Goal: Information Seeking & Learning: Learn about a topic

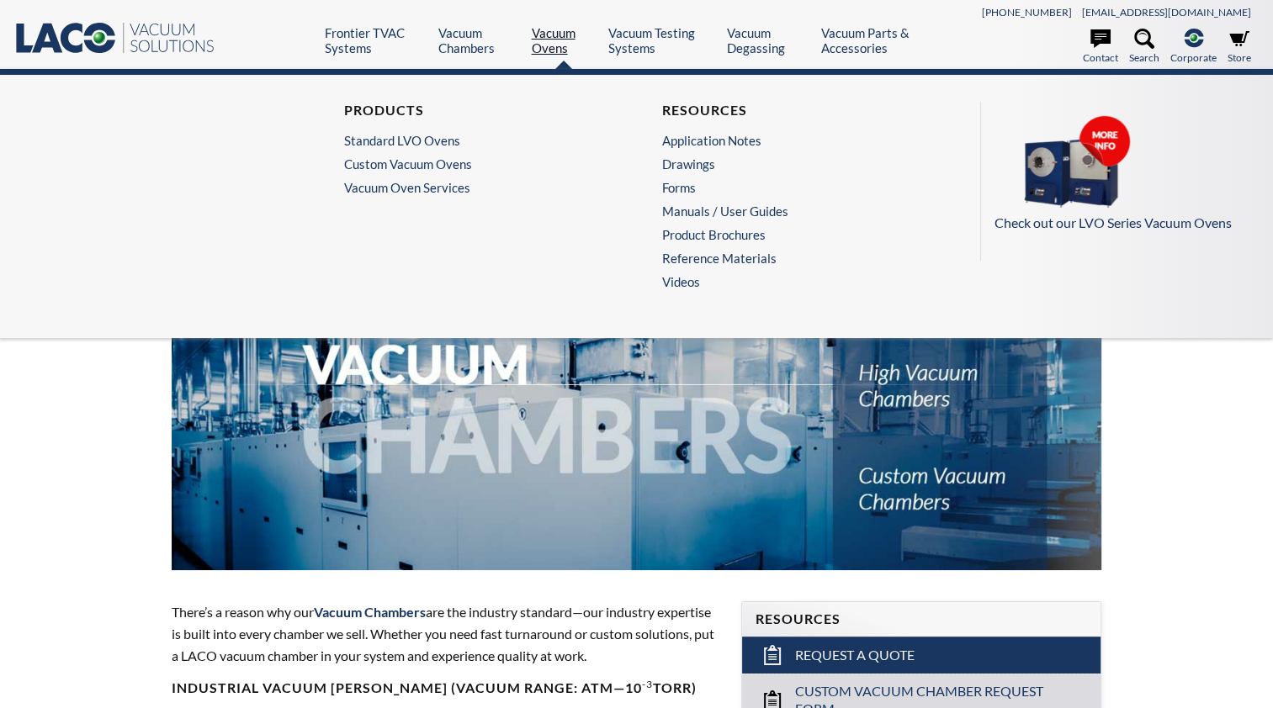
click at [557, 47] on link "Vacuum Ovens" at bounding box center [563, 40] width 64 height 30
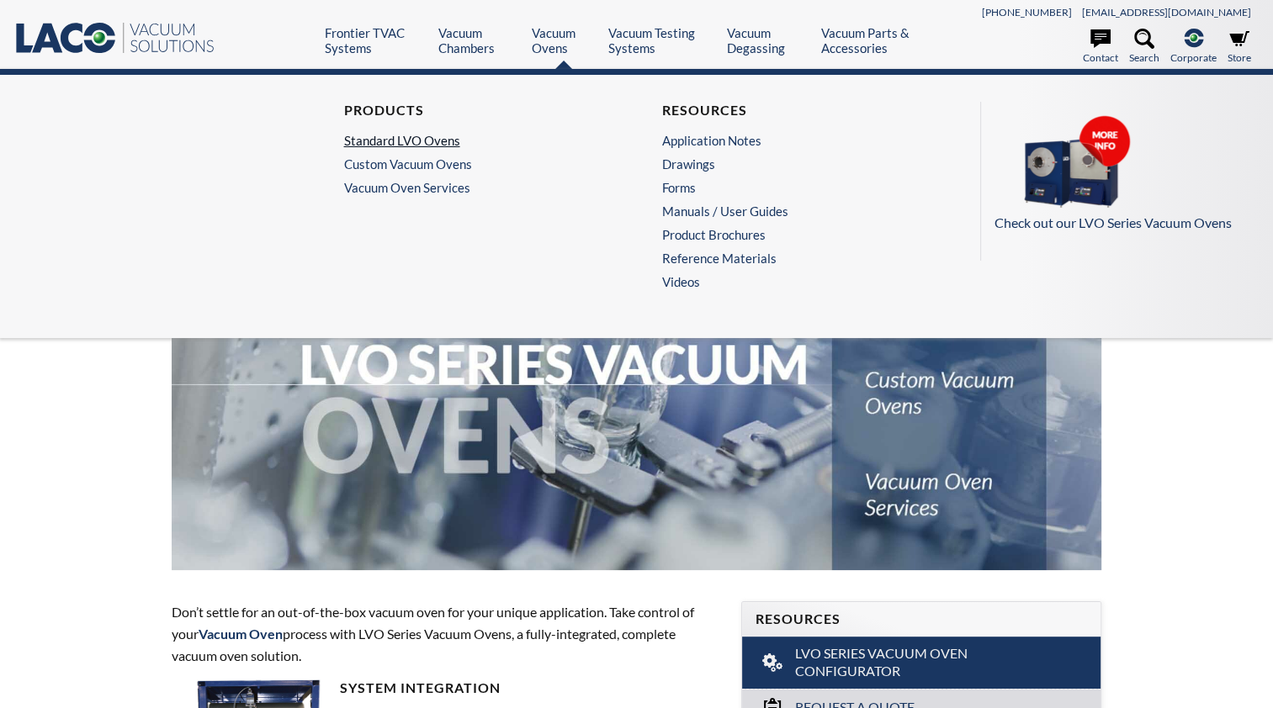
click at [437, 141] on link "Standard LVO Ovens" at bounding box center [473, 140] width 259 height 15
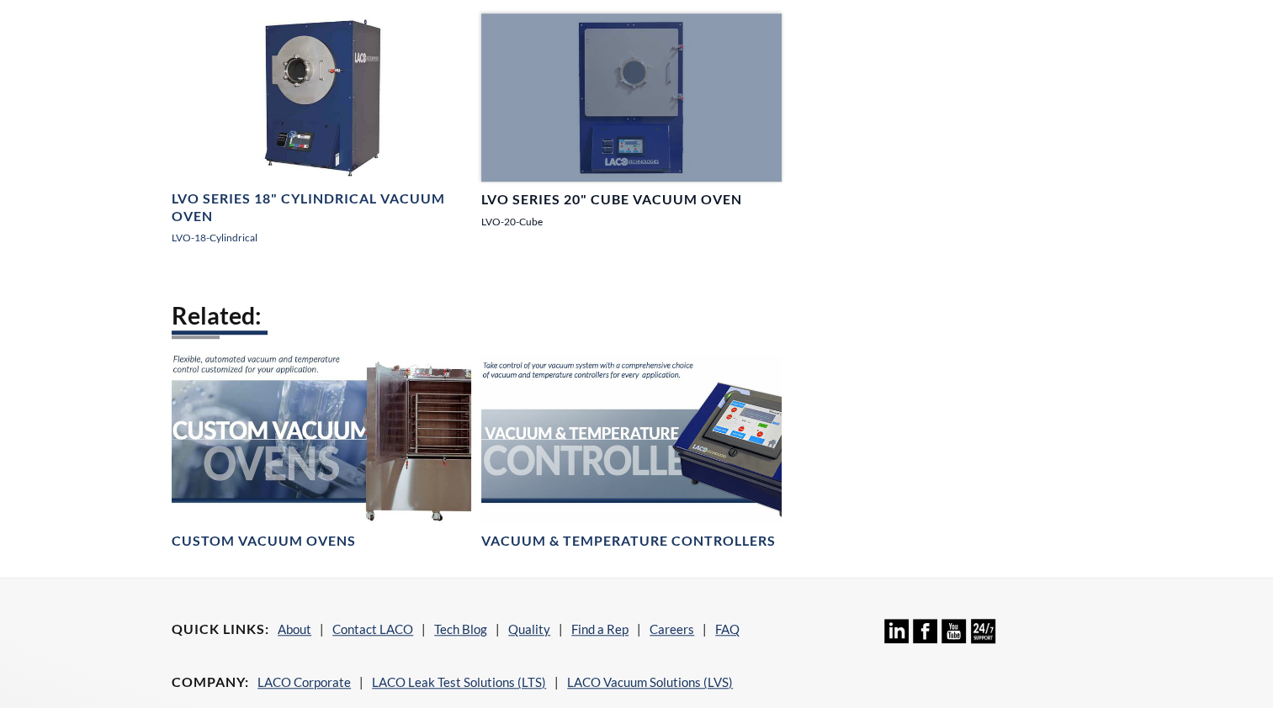
scroll to position [1009, 0]
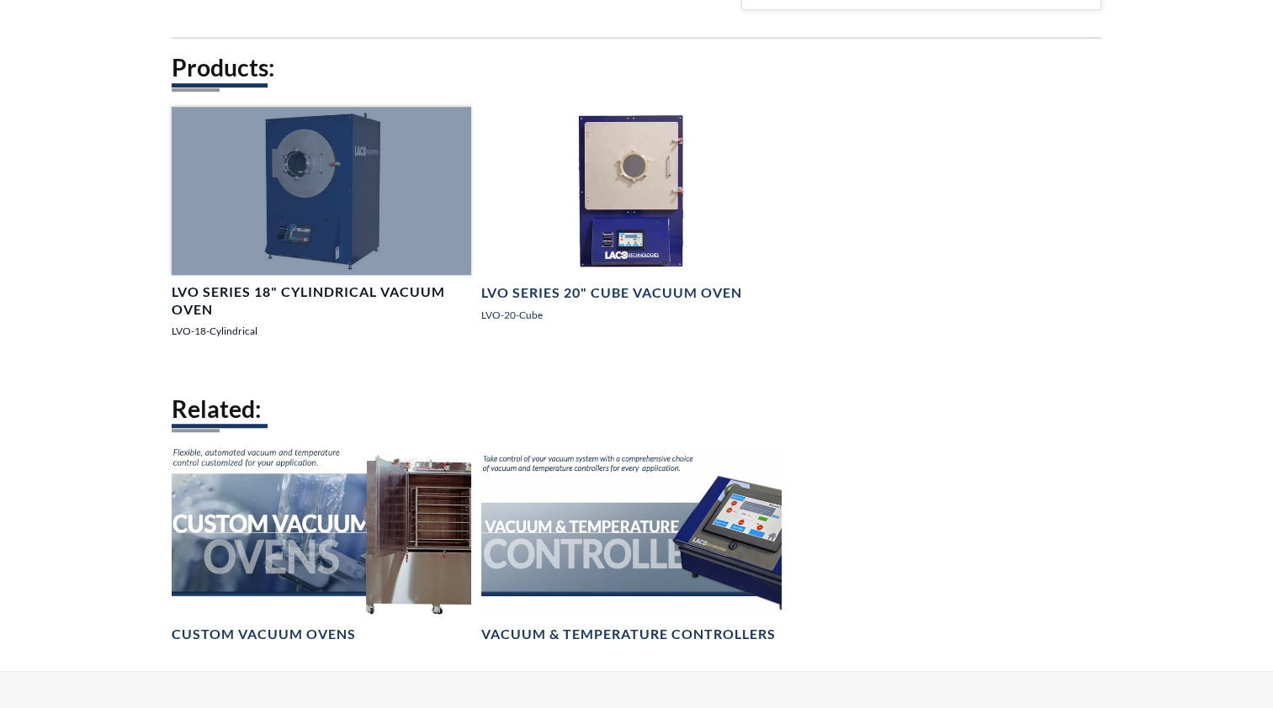
click at [329, 291] on h4 "LVO Series 18" Cylindrical Vacuum Oven" at bounding box center [321, 300] width 299 height 35
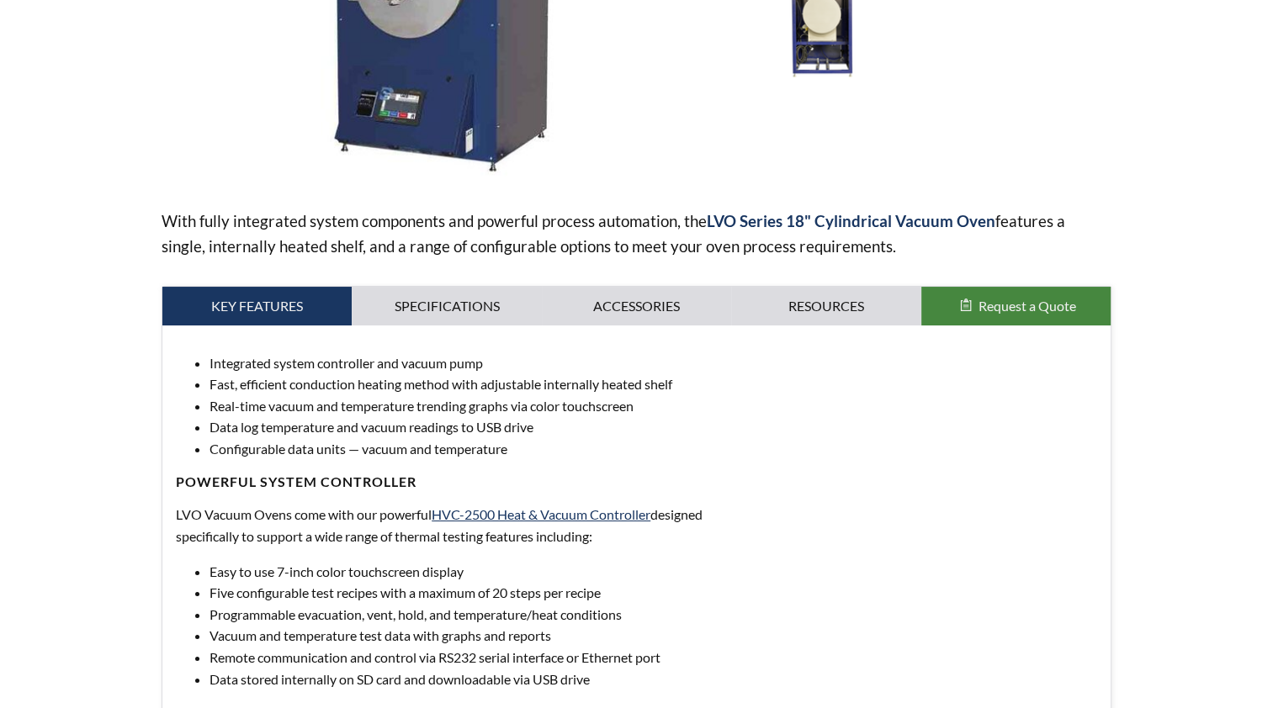
scroll to position [505, 0]
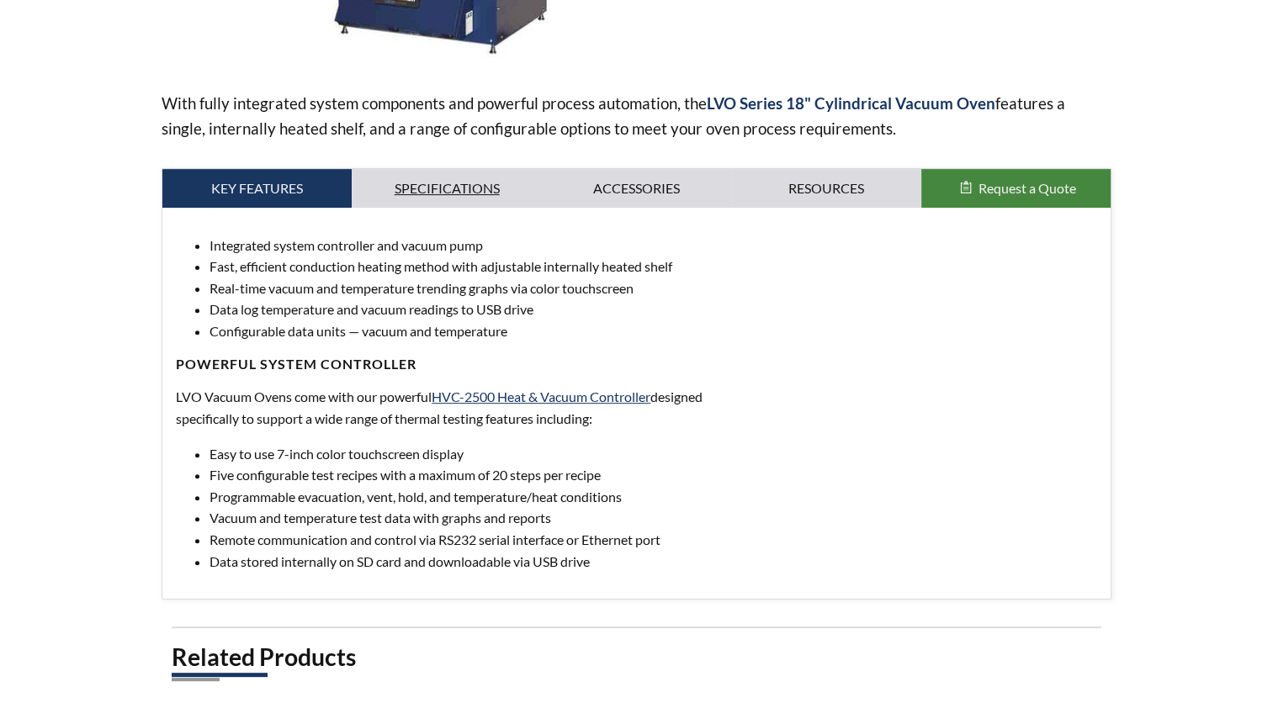
click at [465, 193] on link "Specifications" at bounding box center [446, 188] width 189 height 39
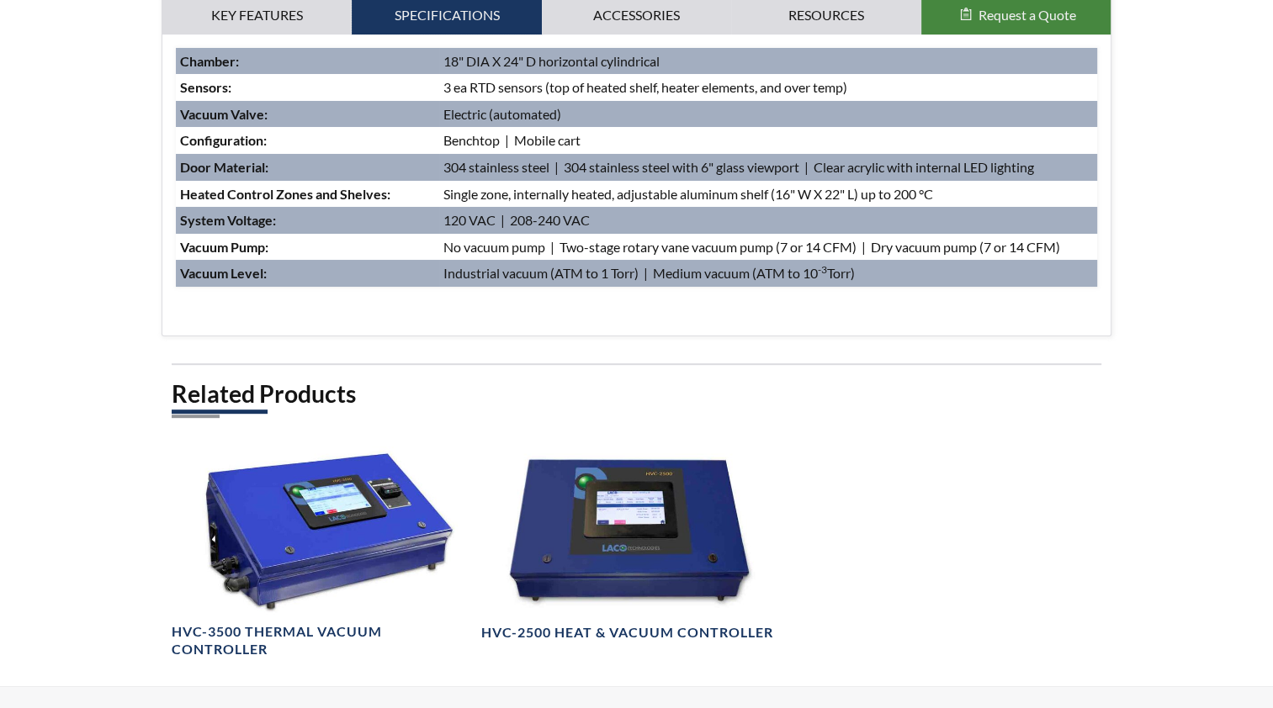
scroll to position [566, 0]
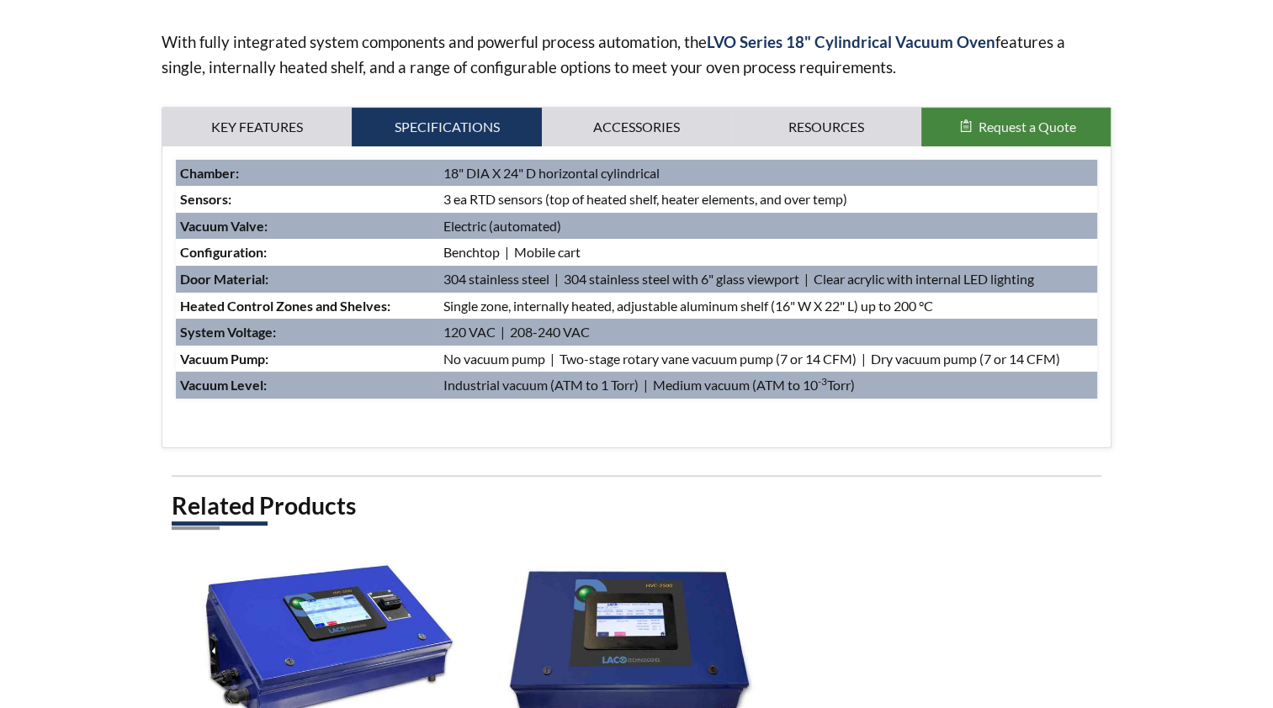
click at [633, 416] on p at bounding box center [458, 410] width 564 height 22
drag, startPoint x: 444, startPoint y: 384, endPoint x: 643, endPoint y: 389, distance: 199.4
click at [643, 389] on td "Industrial vacuum (ATM to 1 Torr) | Medium vacuum (ATM to 10 -3 Torr)" at bounding box center [768, 385] width 658 height 27
drag, startPoint x: 643, startPoint y: 389, endPoint x: 621, endPoint y: 389, distance: 22.7
copy td "Industrial vacuum (ATM to 1 Torr)"
